Goal: Task Accomplishment & Management: Use online tool/utility

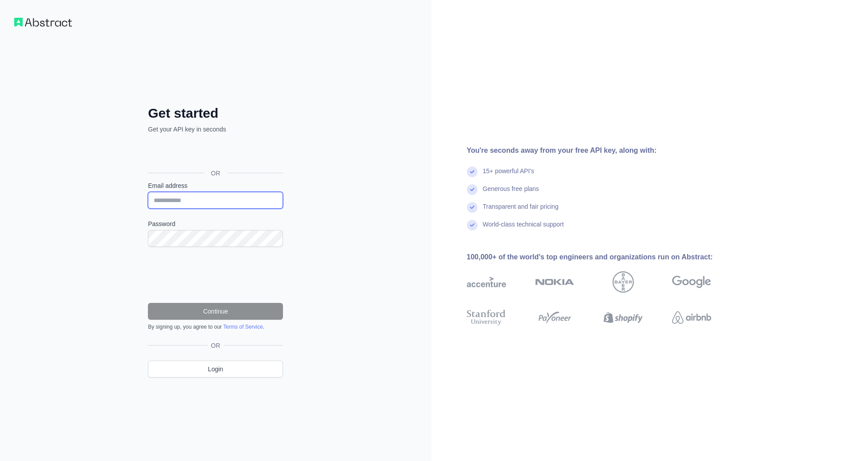
click at [182, 203] on input "Email address" at bounding box center [215, 200] width 135 height 17
type input "**********"
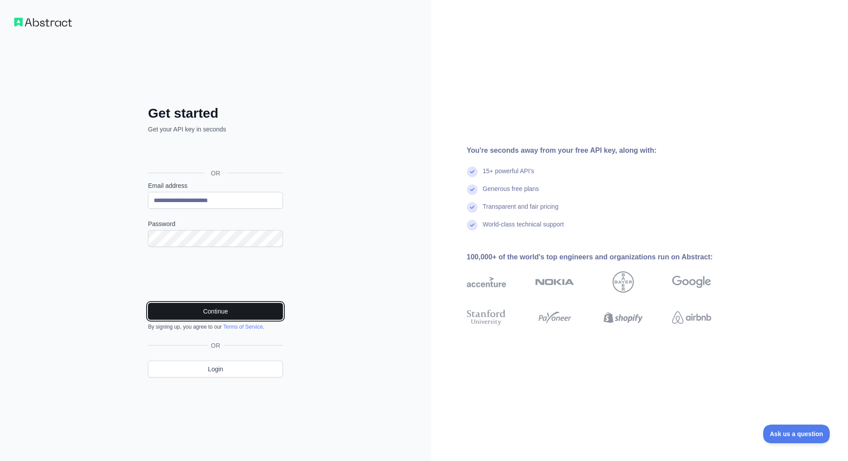
click at [215, 312] on button "Continue" at bounding box center [215, 311] width 135 height 17
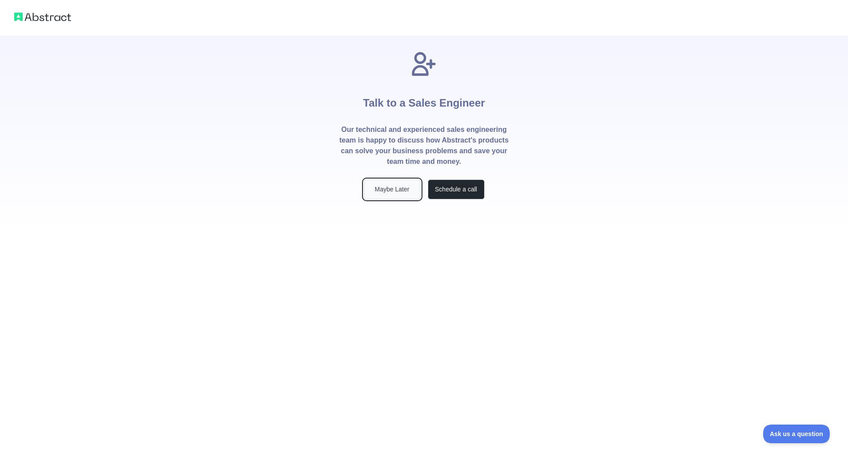
click at [394, 188] on button "Maybe Later" at bounding box center [392, 190] width 57 height 20
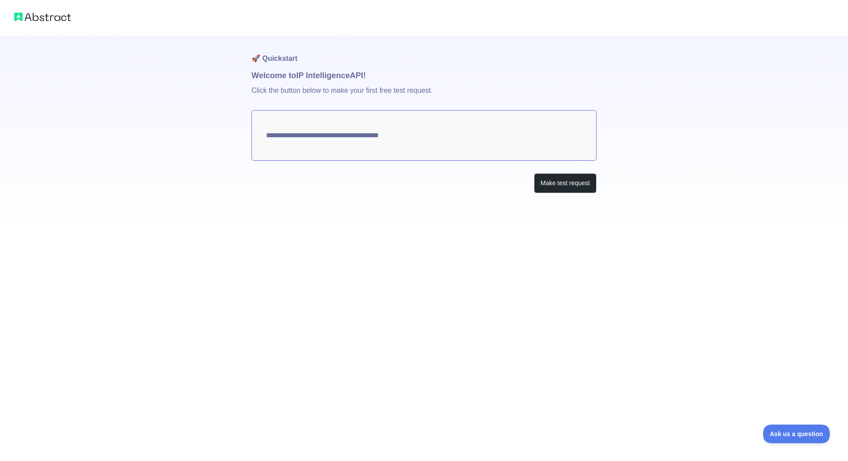
type textarea "**********"
click at [569, 188] on button "Make test request" at bounding box center [565, 183] width 63 height 20
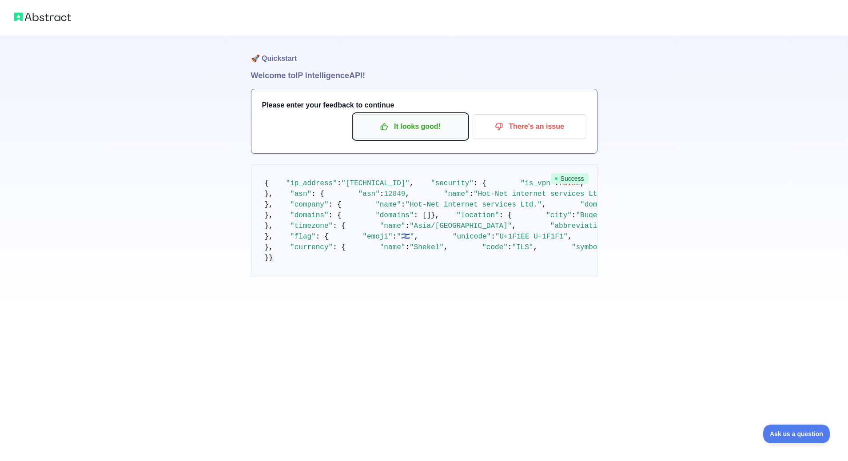
click at [405, 124] on p "It looks good!" at bounding box center [410, 126] width 100 height 15
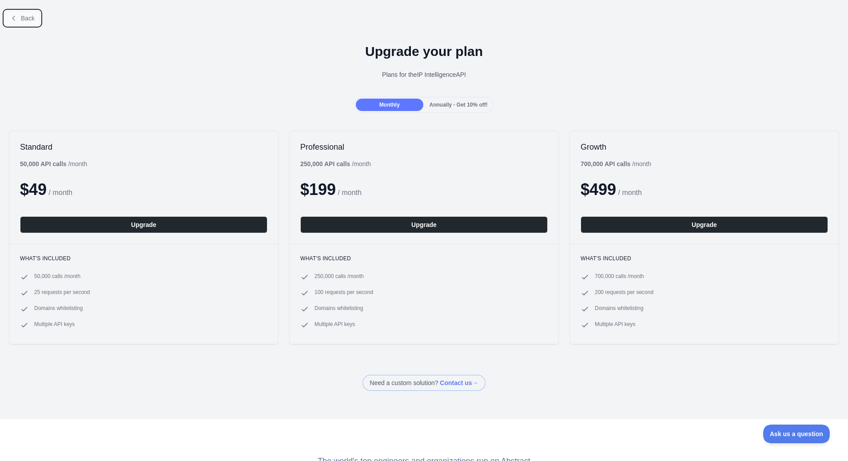
click at [20, 17] on button "Back" at bounding box center [22, 18] width 36 height 15
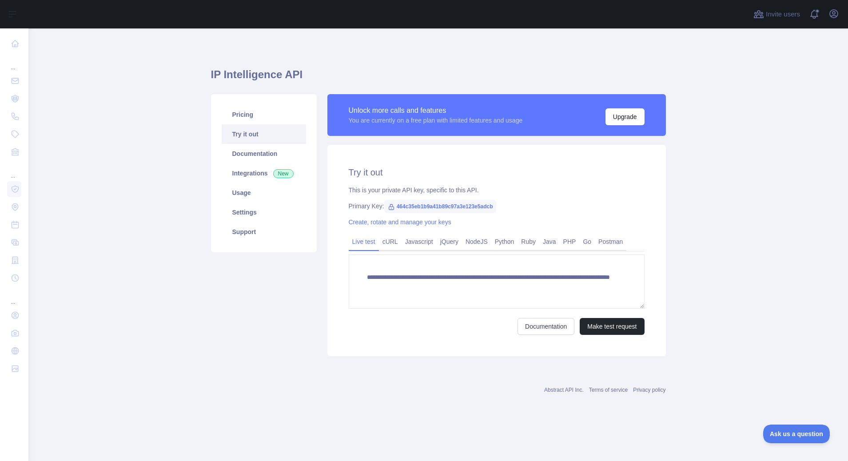
click at [435, 205] on span "464c35eb1b9a41b89c97a3e123e5adcb" at bounding box center [440, 206] width 112 height 13
copy span "464c35eb1b9a41b89c97a3e123e5adcb"
click at [615, 243] on link "Postman" at bounding box center [611, 242] width 32 height 14
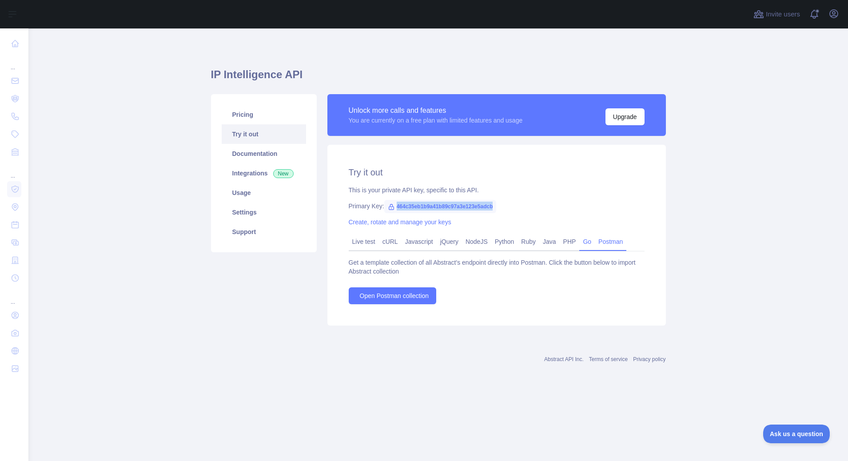
click at [595, 241] on link "Go" at bounding box center [587, 242] width 16 height 14
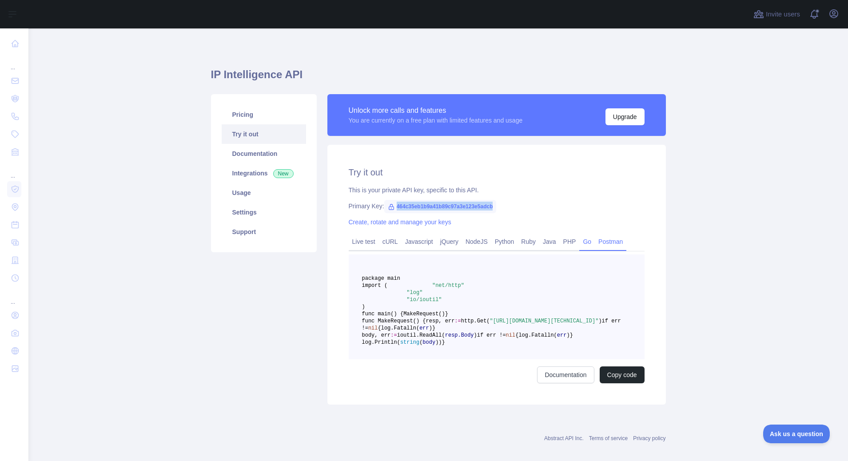
click at [617, 242] on link "Postman" at bounding box center [611, 242] width 32 height 14
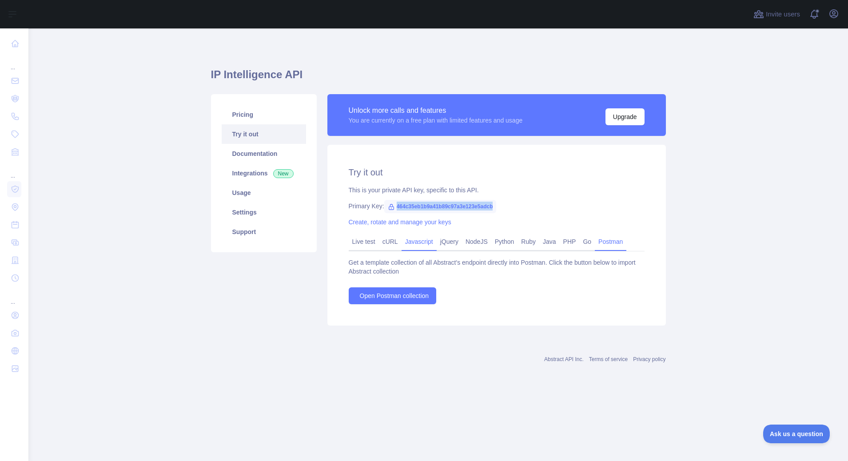
click at [435, 240] on link "Javascript" at bounding box center [419, 242] width 35 height 14
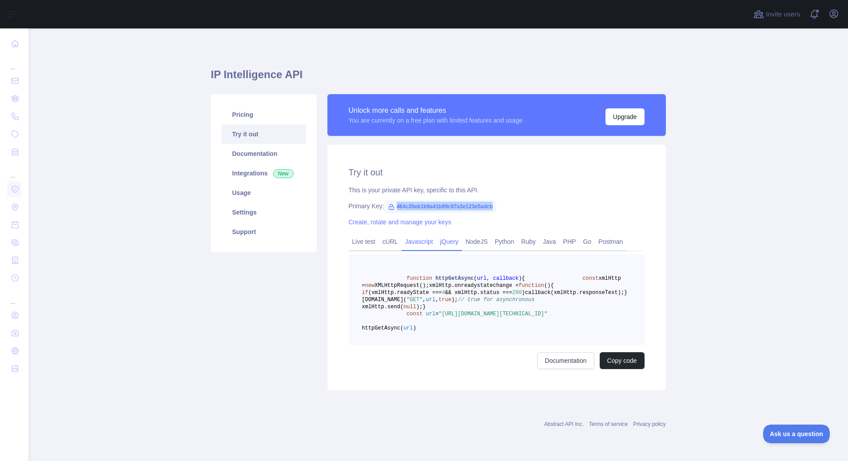
click at [460, 240] on link "jQuery" at bounding box center [449, 242] width 25 height 14
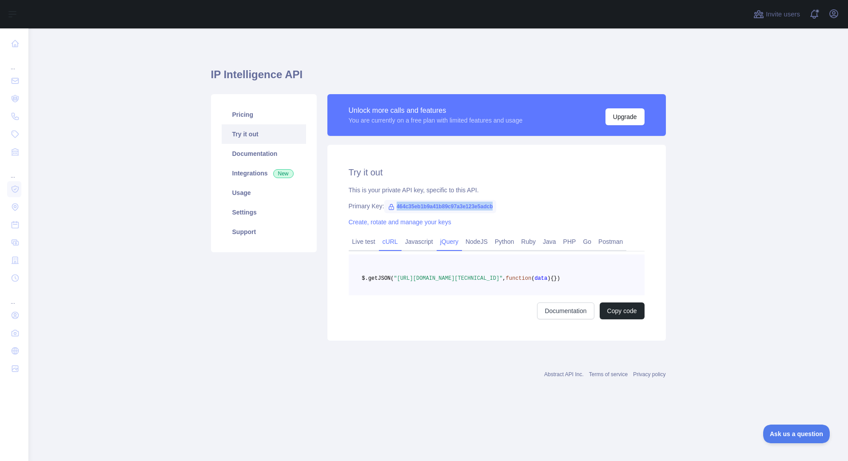
click at [392, 244] on link "cURL" at bounding box center [390, 242] width 23 height 14
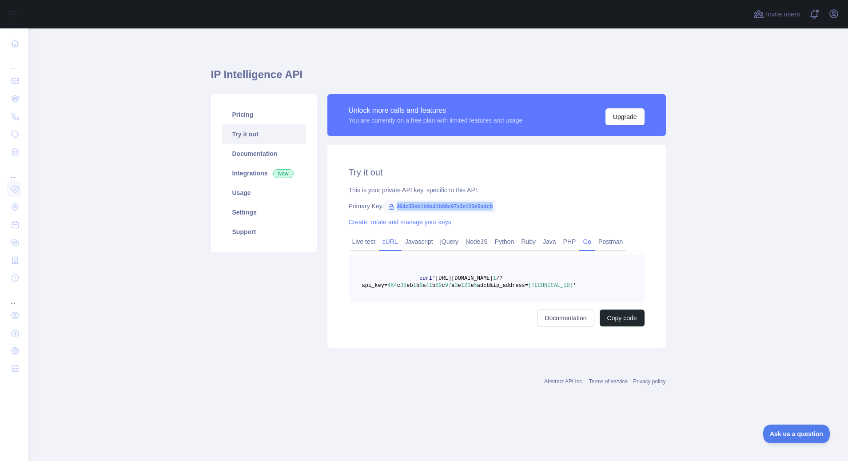
click at [588, 243] on link "Go" at bounding box center [587, 242] width 16 height 14
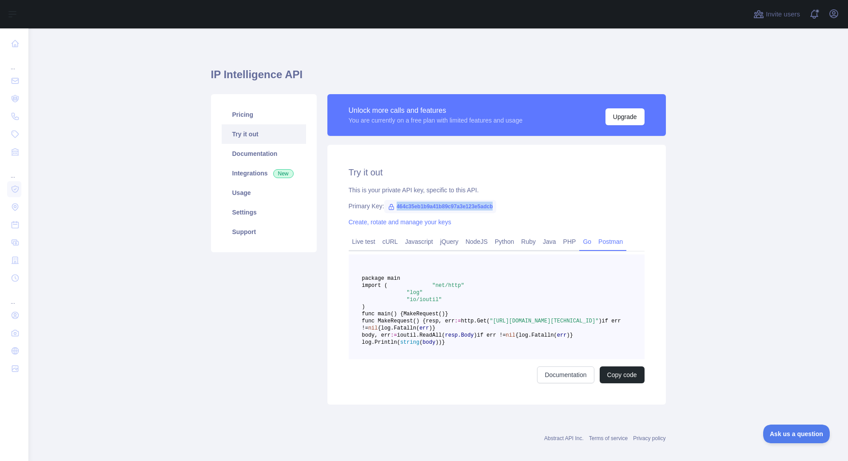
click at [619, 240] on link "Postman" at bounding box center [611, 242] width 32 height 14
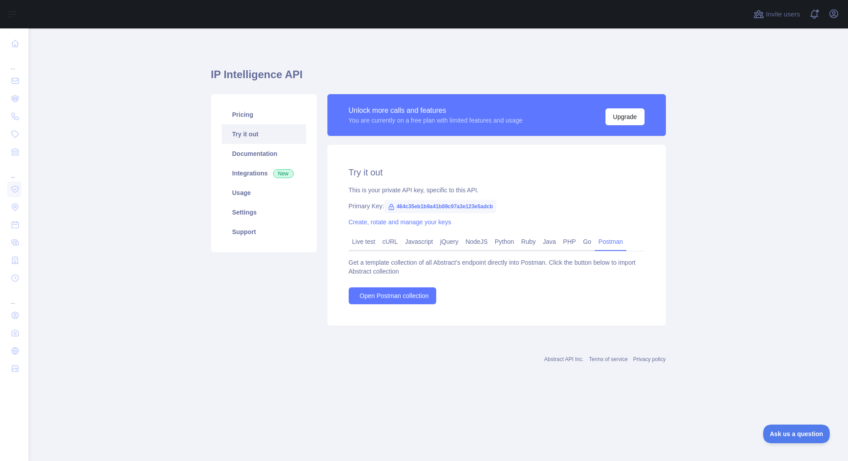
click at [400, 252] on div "Live test cURL Javascript jQuery NodeJS Python Ruby Java PHP Go Postman Get a t…" at bounding box center [497, 269] width 296 height 71
click at [397, 248] on link "cURL" at bounding box center [390, 242] width 23 height 14
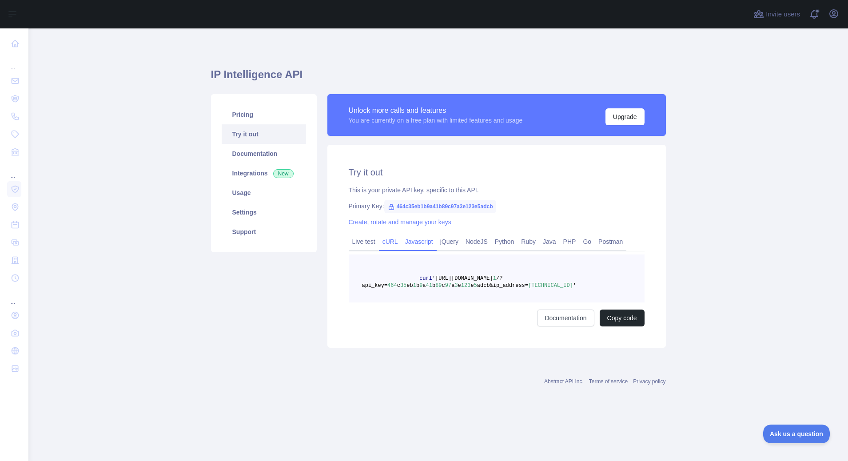
click at [414, 247] on link "Javascript" at bounding box center [419, 242] width 35 height 14
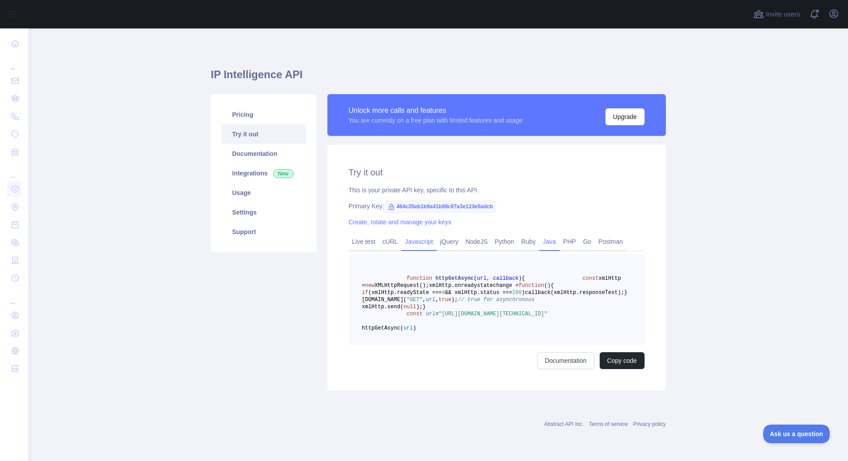
click at [560, 244] on link "Java" at bounding box center [550, 242] width 20 height 14
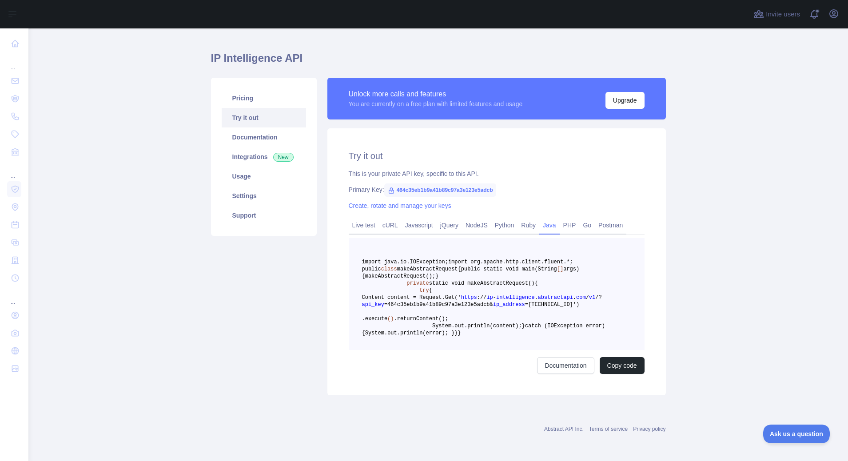
scroll to position [69, 0]
click at [448, 184] on span "464c35eb1b9a41b89c97a3e123e5adcb" at bounding box center [440, 190] width 112 height 13
click at [367, 218] on link "Live test" at bounding box center [364, 225] width 30 height 14
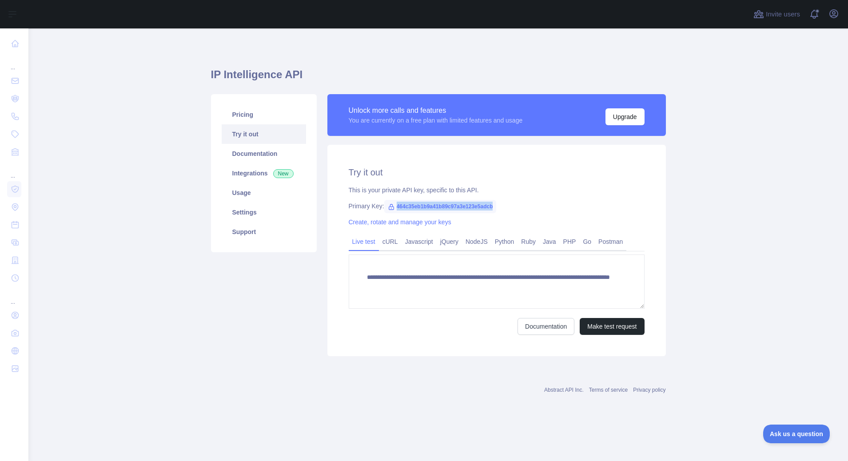
scroll to position [0, 0]
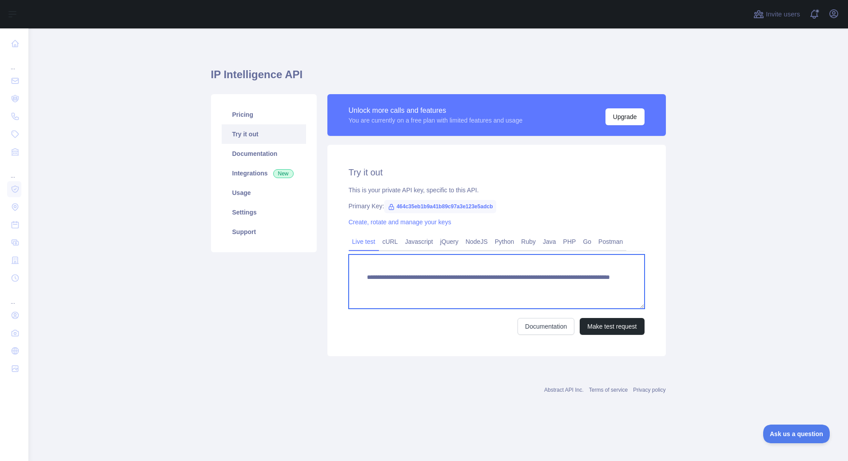
click at [440, 277] on textarea "**********" at bounding box center [497, 282] width 296 height 54
click at [567, 283] on textarea "**********" at bounding box center [497, 282] width 296 height 54
